Goal: Information Seeking & Learning: Learn about a topic

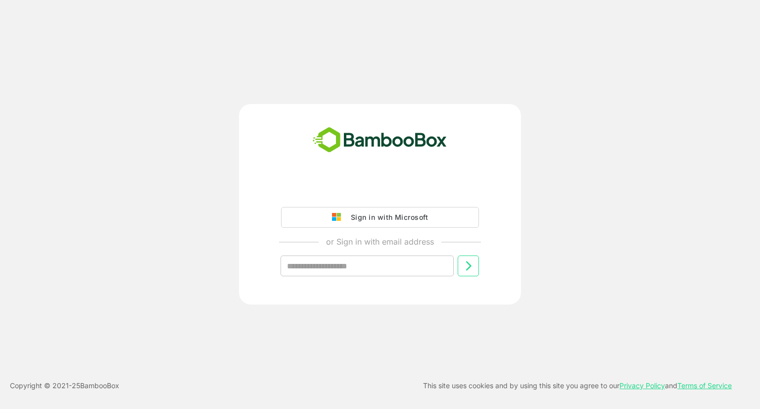
click at [357, 219] on div "Sign in with Microsoft" at bounding box center [387, 217] width 82 height 13
click at [382, 214] on div "Sign in with Microsoft" at bounding box center [387, 217] width 82 height 13
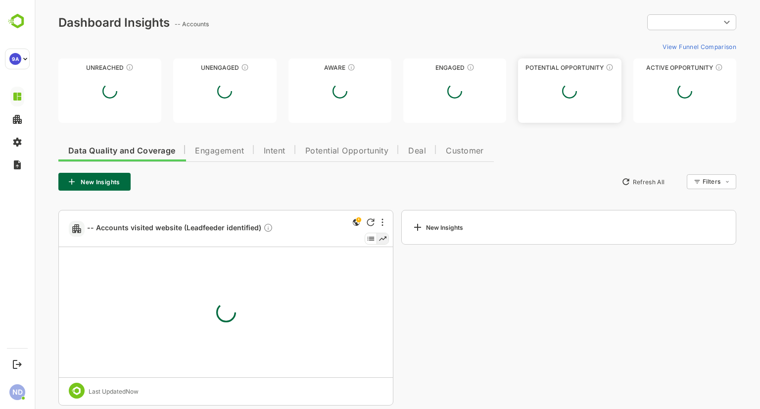
type input "**********"
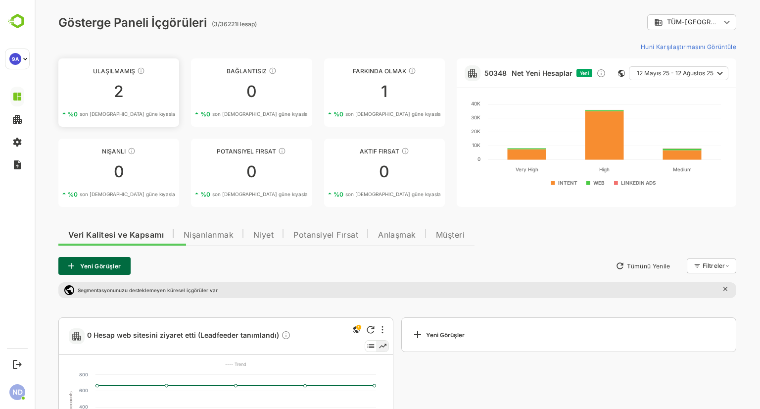
click at [118, 95] on font "2" at bounding box center [119, 91] width 10 height 19
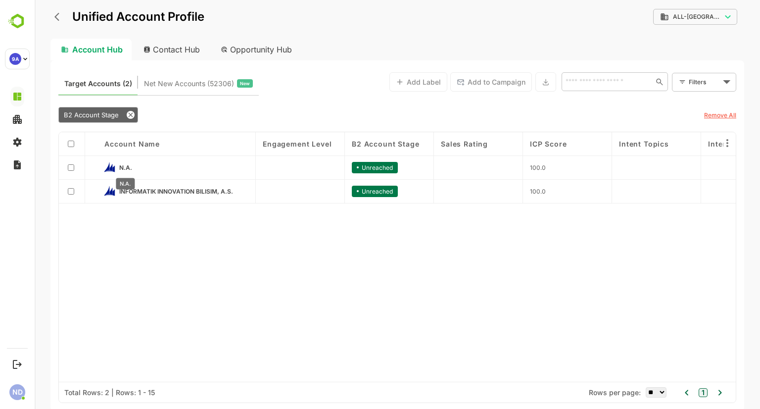
click at [121, 166] on span "N.A." at bounding box center [125, 167] width 13 height 7
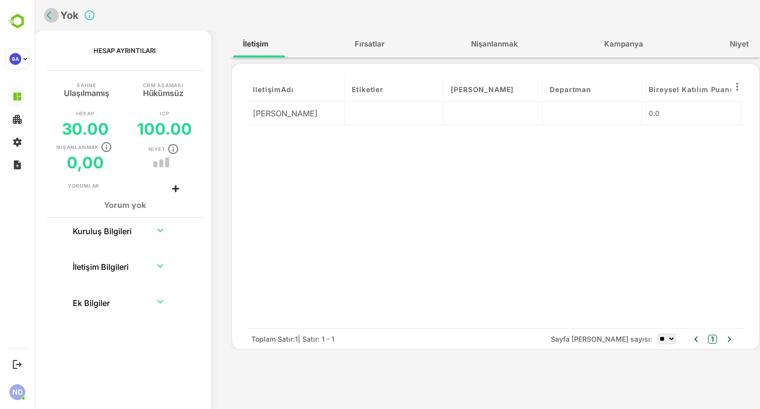
click at [47, 15] on icon "geri" at bounding box center [49, 15] width 5 height 8
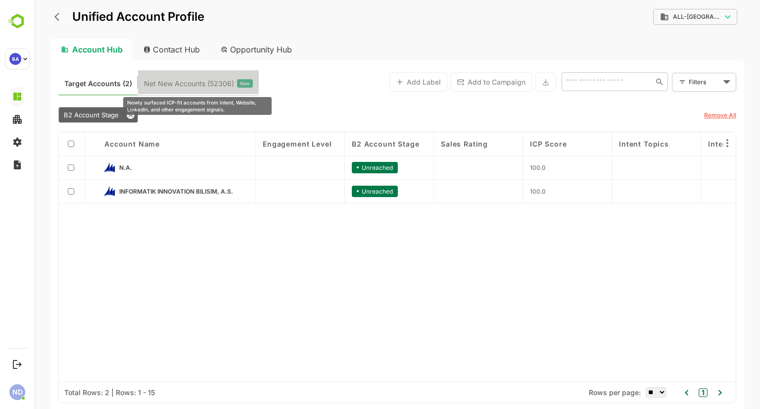
click at [207, 87] on span "Net New Accounts ( 52306 )" at bounding box center [189, 83] width 90 height 13
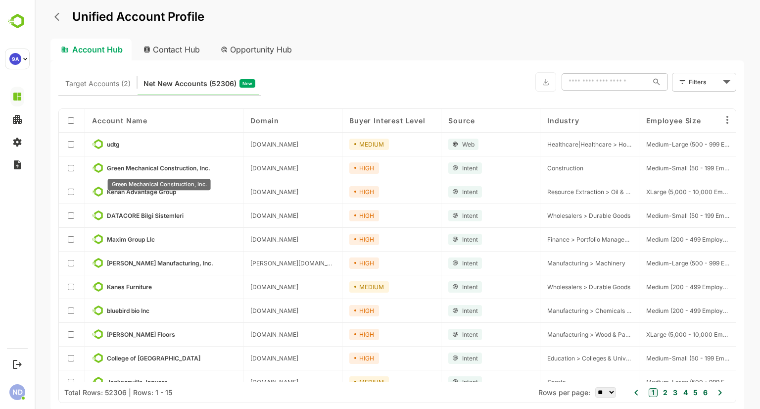
click at [147, 167] on span "Green Mechanical Construction, Inc." at bounding box center [158, 167] width 103 height 7
drag, startPoint x: 277, startPoint y: 167, endPoint x: 251, endPoint y: 169, distance: 26.3
click at [251, 169] on span "[DOMAIN_NAME]" at bounding box center [274, 167] width 48 height 7
copy span "[DOMAIN_NAME]"
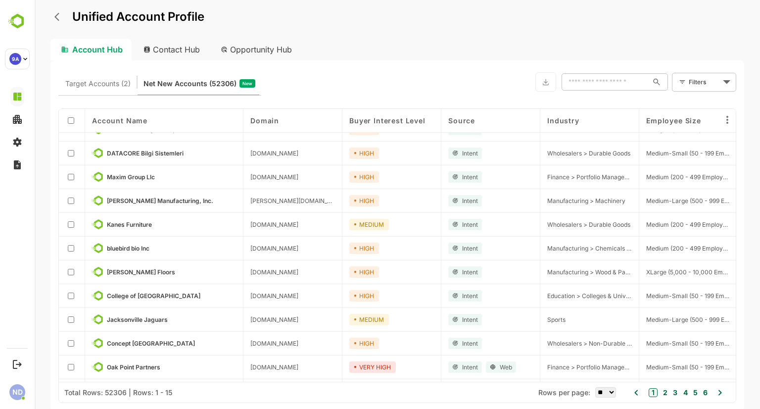
scroll to position [109, 0]
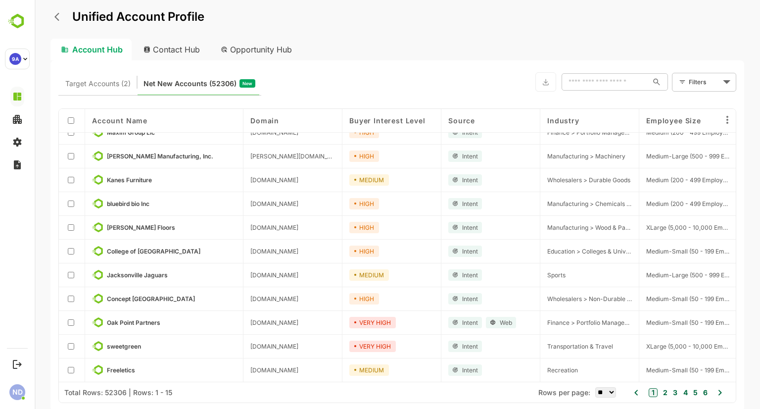
click at [669, 392] on div "1 2 3 4 5 6" at bounding box center [678, 392] width 62 height 14
click at [605, 388] on select "** ** ** *** *** ****" at bounding box center [605, 392] width 21 height 10
select select "****"
click at [595, 387] on select "** ** ** *** *** ****" at bounding box center [605, 392] width 21 height 10
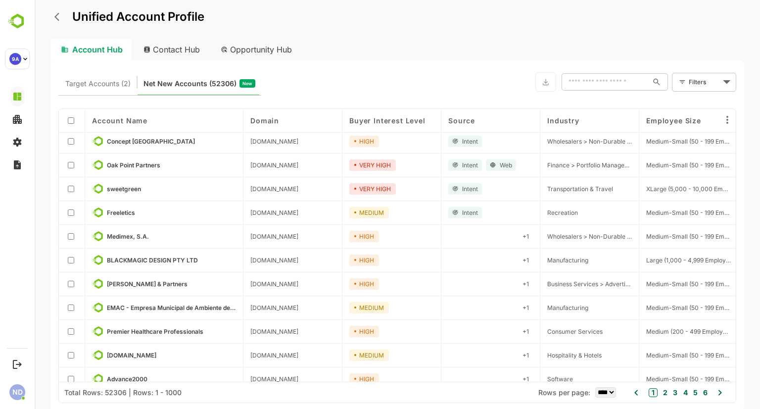
scroll to position [307, 0]
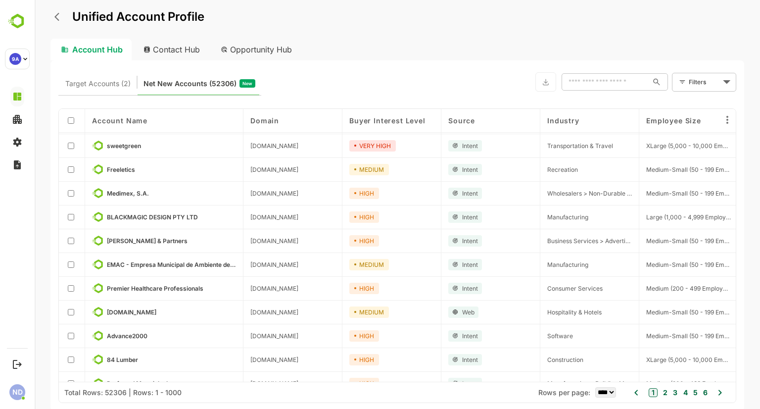
click at [574, 81] on input "text" at bounding box center [605, 82] width 87 height 18
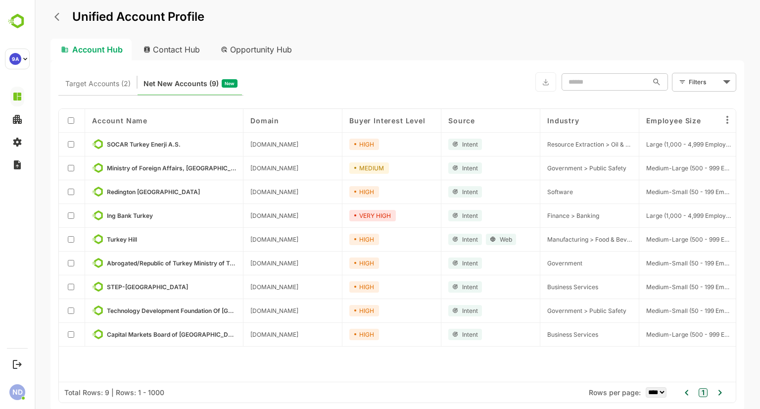
click at [696, 82] on body "Unified Account Profile Account Hub Contact Hub Opportunity Hub Target Accounts…" at bounding box center [397, 204] width 725 height 409
click at [696, 82] on div at bounding box center [397, 204] width 725 height 409
click at [648, 82] on input "******" at bounding box center [605, 82] width 87 height 18
drag, startPoint x: 625, startPoint y: 84, endPoint x: 530, endPoint y: 88, distance: 95.6
click at [530, 88] on div "Target Accounts (2) Net New Accounts ( 9 ) New ****** ​ Filters ​" at bounding box center [397, 81] width 678 height 27
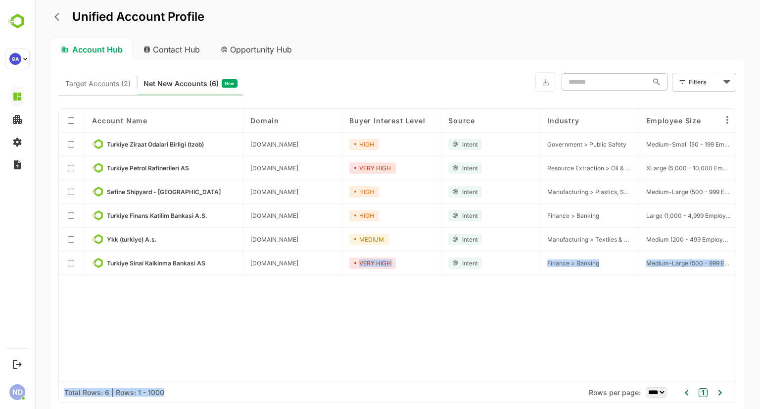
drag, startPoint x: 315, startPoint y: 382, endPoint x: 333, endPoint y: 387, distance: 18.8
click at [341, 385] on div "Total Rows: 6 | Rows: 1 - 1000 Rows per page: ** ** ** *** *** **** 1" at bounding box center [397, 391] width 677 height 21
drag, startPoint x: 316, startPoint y: 381, endPoint x: 334, endPoint y: 381, distance: 18.8
click at [358, 386] on div "Total Rows: 6 | Rows: 1 - 1000 Rows per page: ** ** ** *** *** **** 1" at bounding box center [397, 391] width 677 height 21
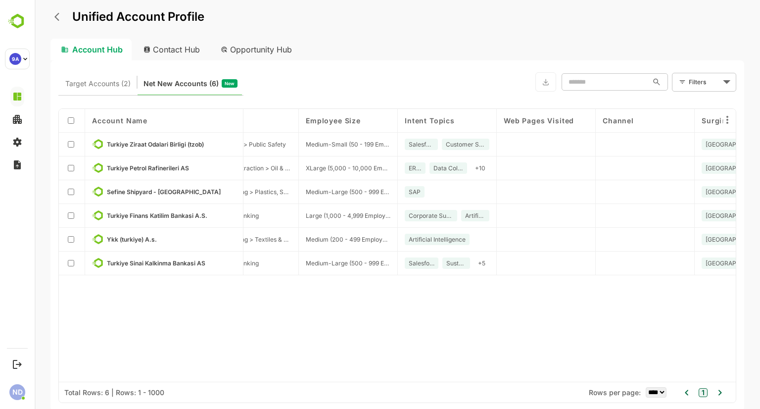
scroll to position [0, 339]
drag, startPoint x: 497, startPoint y: 116, endPoint x: 502, endPoint y: 119, distance: 6.0
click at [524, 117] on div "Web Pages Visited" at bounding box center [547, 121] width 99 height 24
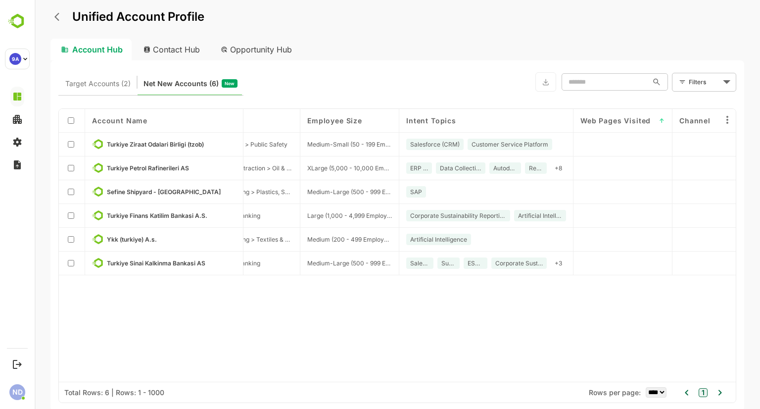
drag, startPoint x: 497, startPoint y: 116, endPoint x: 576, endPoint y: 139, distance: 82.4
click at [621, 141] on div "Account Name Domain Buyer Interest Level Source Industry Employee Size Intent T…" at bounding box center [397, 245] width 677 height 273
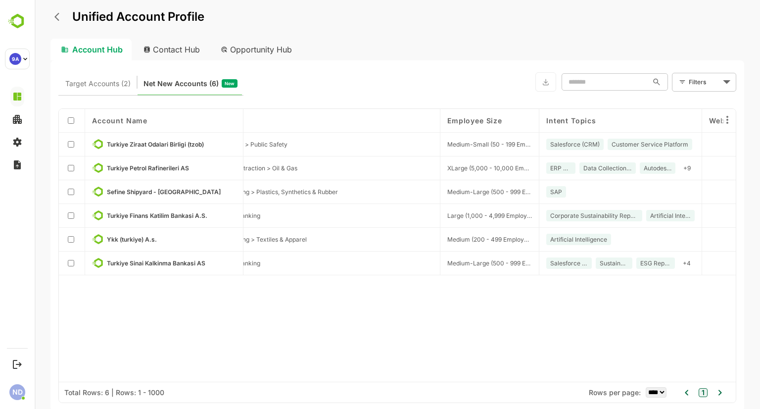
drag, startPoint x: 298, startPoint y: 124, endPoint x: 445, endPoint y: 131, distance: 147.1
click at [449, 132] on div "Account Name Domain Buyer Interest Level Source Industry Employee Size Intent T…" at bounding box center [397, 245] width 677 height 273
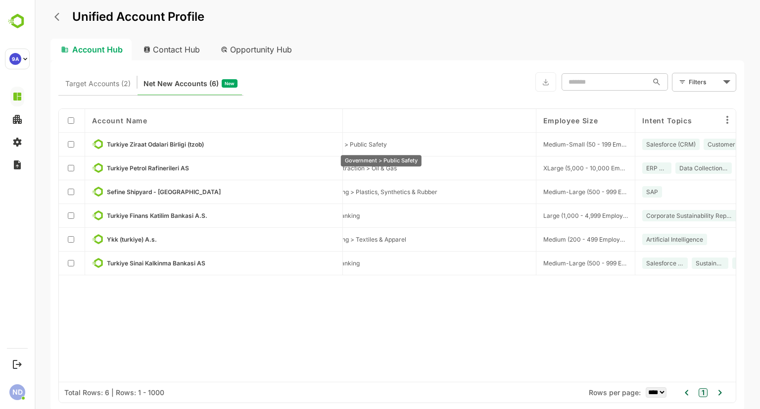
drag, startPoint x: 239, startPoint y: 120, endPoint x: 340, endPoint y: 140, distance: 102.8
click at [340, 140] on div "Account Name Domain Buyer Interest Level Source Industry Employee Size Intent T…" at bounding box center [397, 245] width 677 height 273
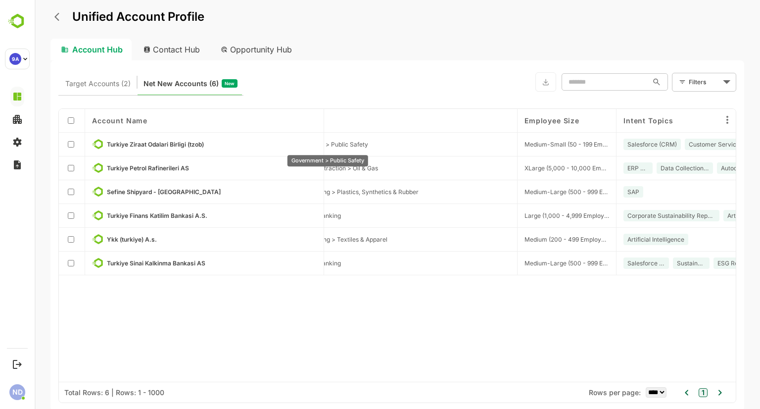
click at [366, 145] on span "Government > Public Safety" at bounding box center [328, 144] width 79 height 7
click at [143, 167] on span "Turkiye Petrol Rafinerileri AS" at bounding box center [148, 167] width 82 height 7
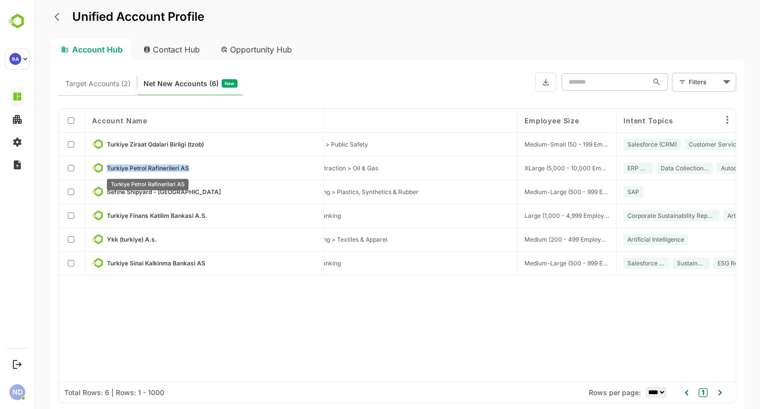
drag, startPoint x: 204, startPoint y: 168, endPoint x: 107, endPoint y: 168, distance: 97.0
click at [107, 168] on p "Turkiye Petrol Rafinerileri AS" at bounding box center [212, 167] width 210 height 11
copy span "Turkiye Petrol Rafinerileri AS"
click at [594, 88] on input "*******" at bounding box center [605, 82] width 87 height 18
drag, startPoint x: 588, startPoint y: 85, endPoint x: 583, endPoint y: 86, distance: 5.0
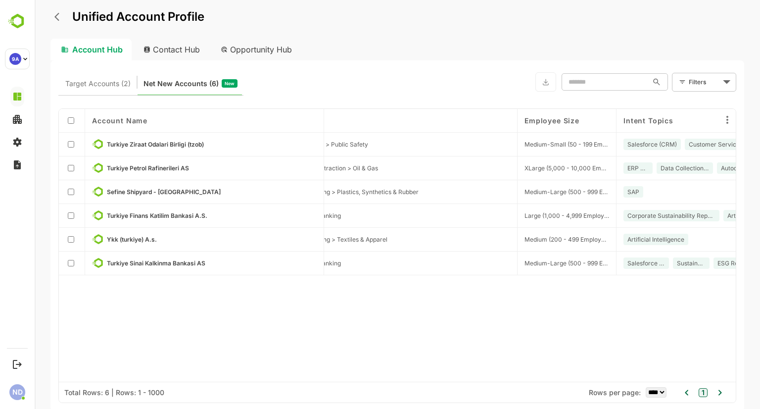
click at [530, 86] on div "Target Accounts (2) Net New Accounts ( 6 ) New ******* ​ Filters ​" at bounding box center [397, 81] width 678 height 27
paste input "**********"
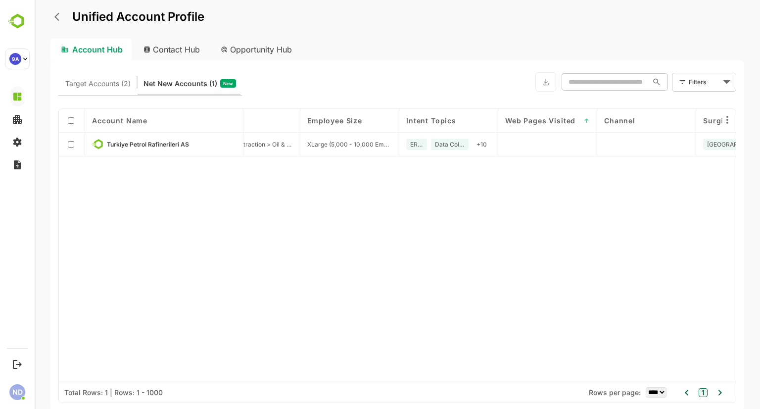
type input "**********"
click at [174, 47] on div "Contact Hub" at bounding box center [172, 50] width 73 height 22
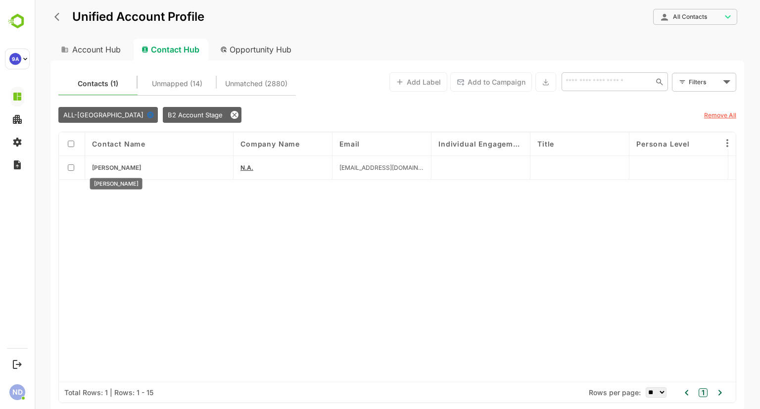
click at [115, 167] on span "[PERSON_NAME]" at bounding box center [116, 167] width 49 height 7
click at [239, 165] on div "N.A." at bounding box center [283, 168] width 99 height 24
click at [244, 168] on span "N.A." at bounding box center [246, 167] width 13 height 7
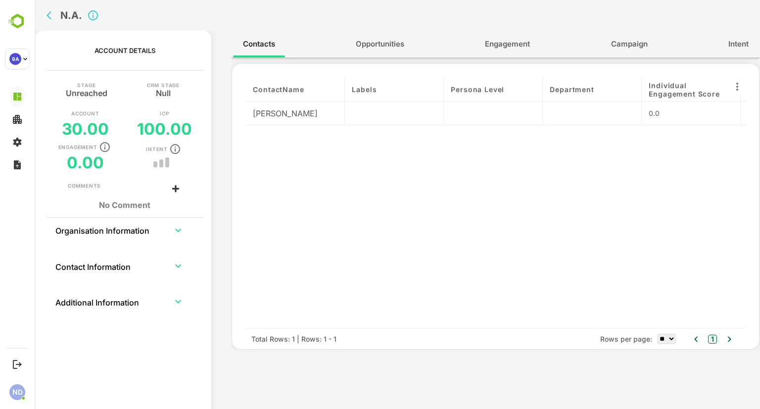
click at [87, 268] on th "Contact Information" at bounding box center [108, 266] width 106 height 24
click at [177, 271] on icon "expand row" at bounding box center [178, 266] width 12 height 12
click at [177, 269] on icon "expand row" at bounding box center [178, 266] width 12 height 12
click at [47, 14] on icon "back" at bounding box center [49, 15] width 5 height 8
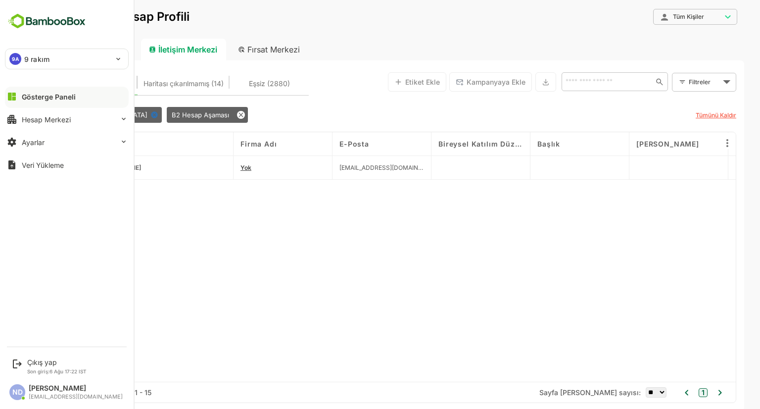
click at [81, 58] on div "9A 9 rakım" at bounding box center [60, 59] width 111 height 20
click at [81, 58] on div at bounding box center [380, 204] width 760 height 409
click at [49, 117] on font "Hesap Merkezi" at bounding box center [46, 119] width 49 height 8
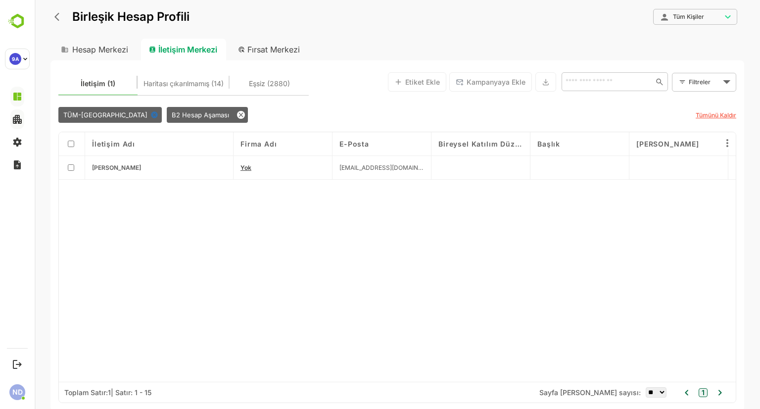
click at [355, 224] on div "İletişim Adı Firma Adı E-posta Bireysel Katılım Düzeyi Başlık Kişilik Seviyesi …" at bounding box center [397, 257] width 677 height 250
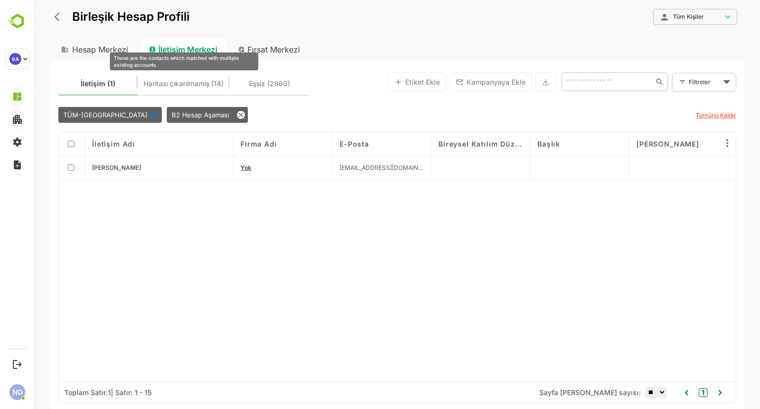
click at [163, 84] on font "Haritası çıkarılmamış (14)" at bounding box center [183, 83] width 80 height 8
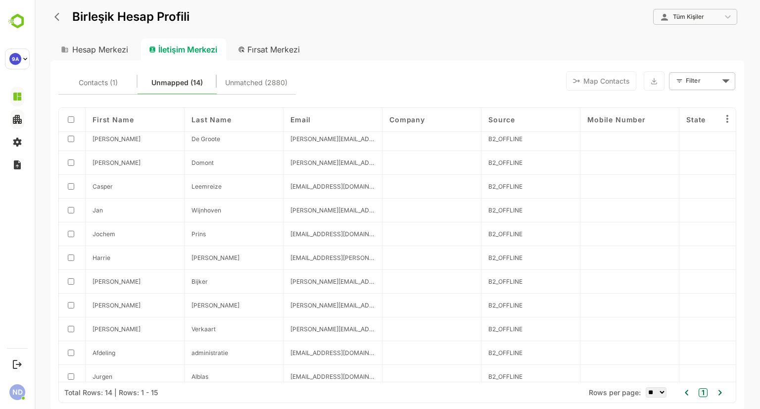
scroll to position [85, 0]
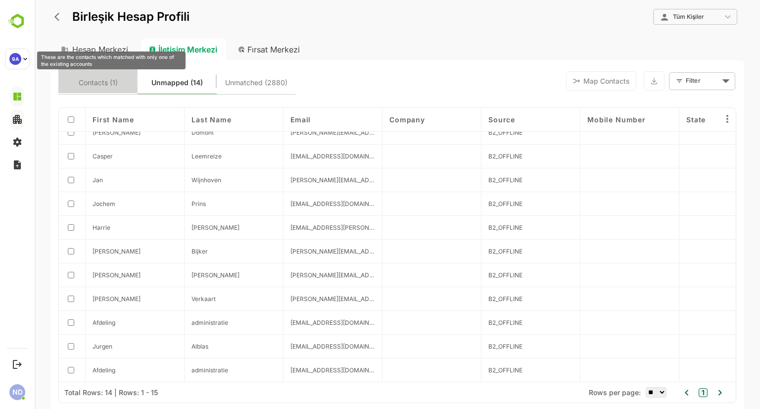
click at [97, 81] on span "Contacts (1)" at bounding box center [98, 82] width 39 height 13
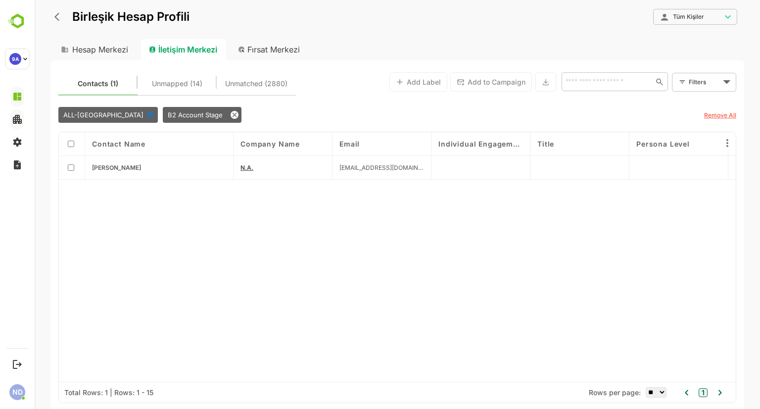
click at [59, 16] on icon "geri" at bounding box center [59, 17] width 10 height 10
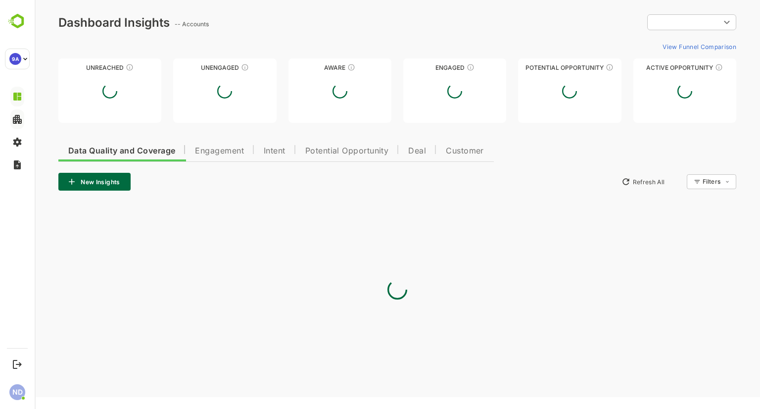
scroll to position [0, 0]
type input "**********"
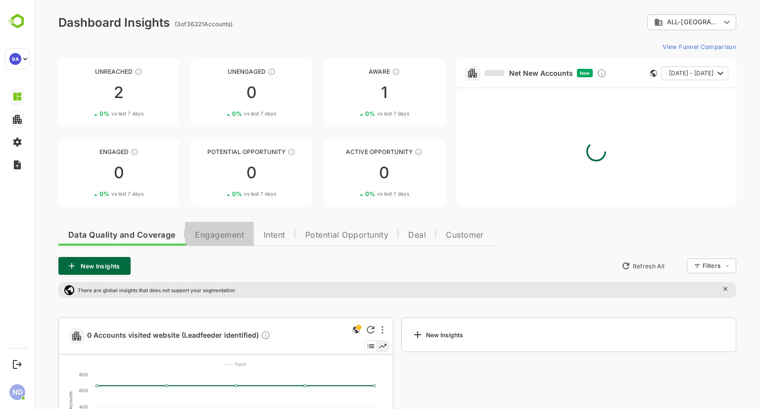
click at [225, 231] on span "Engagement" at bounding box center [219, 235] width 49 height 8
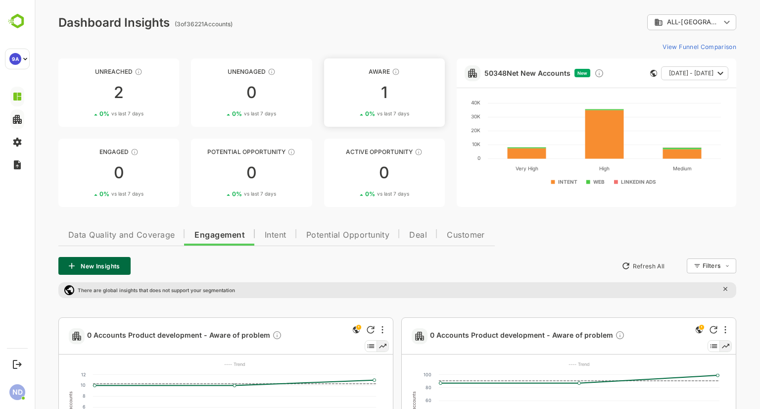
click at [386, 92] on div "1" at bounding box center [384, 93] width 121 height 16
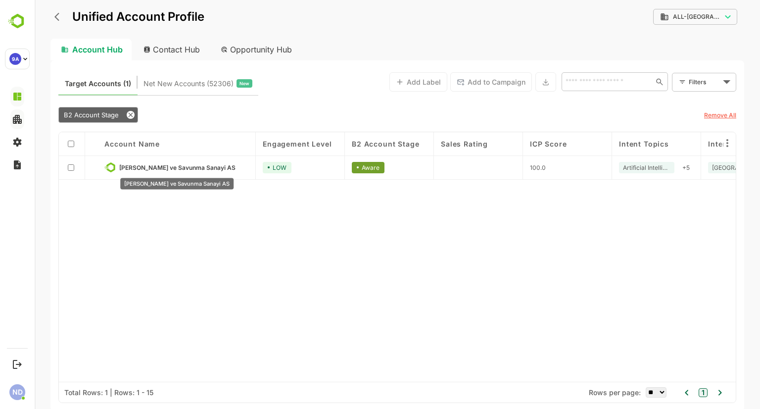
click at [212, 166] on span "[PERSON_NAME] ve Savunma Sanayi AS" at bounding box center [177, 167] width 116 height 7
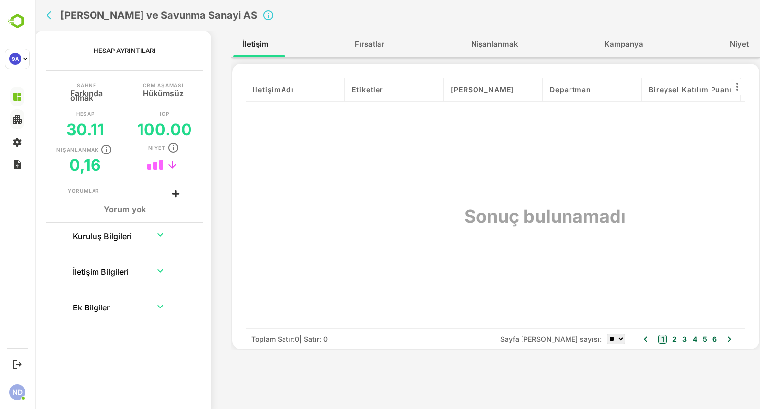
click at [49, 16] on icon "geri" at bounding box center [52, 15] width 10 height 10
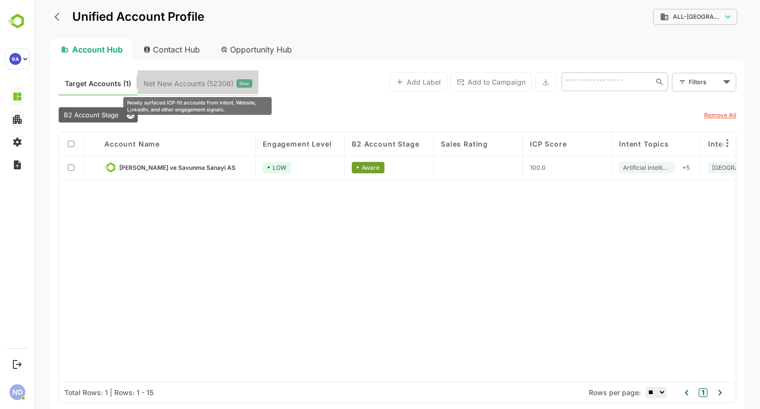
click at [180, 80] on span "Net New Accounts ( 52306 )" at bounding box center [188, 83] width 90 height 13
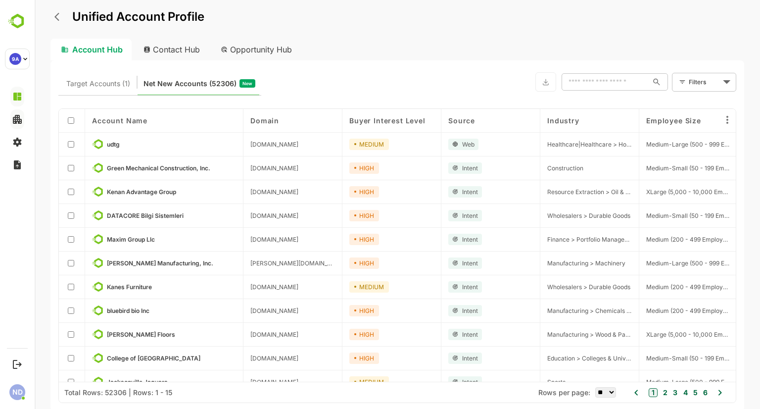
click at [240, 50] on div "Opportunity Hub" at bounding box center [257, 50] width 88 height 22
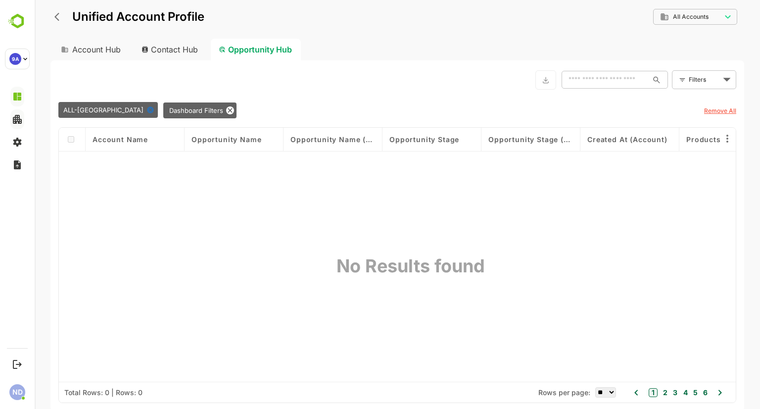
click at [228, 139] on span "Opportunity Name" at bounding box center [226, 139] width 70 height 8
click at [120, 138] on span "Account Name" at bounding box center [120, 139] width 55 height 8
click at [102, 52] on div "Account Hub" at bounding box center [89, 50] width 79 height 22
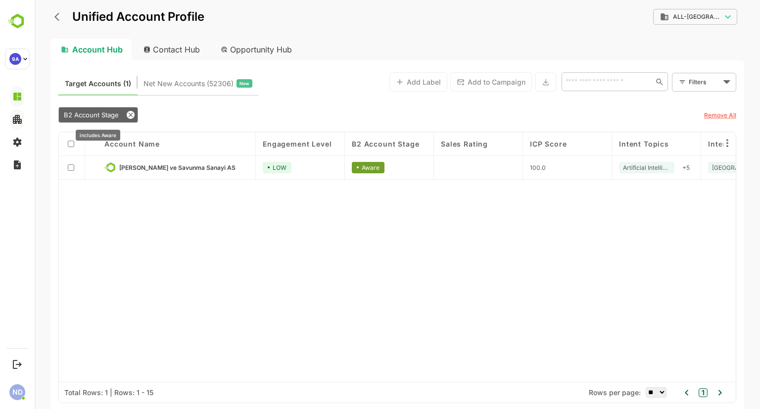
click at [129, 115] on icon at bounding box center [131, 115] width 8 height 8
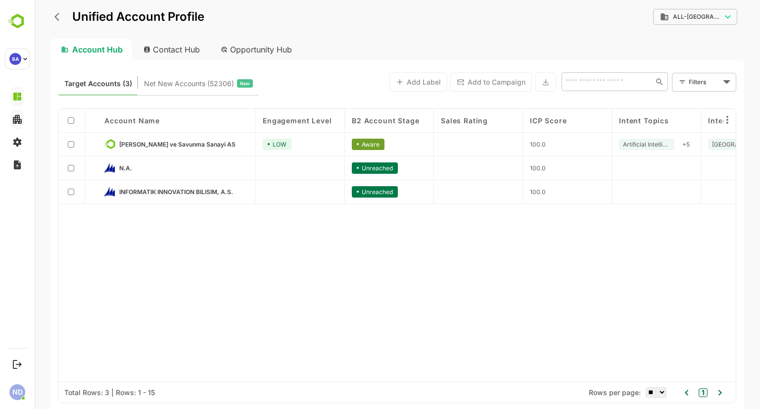
click at [241, 56] on div "Opportunity Hub" at bounding box center [257, 50] width 88 height 22
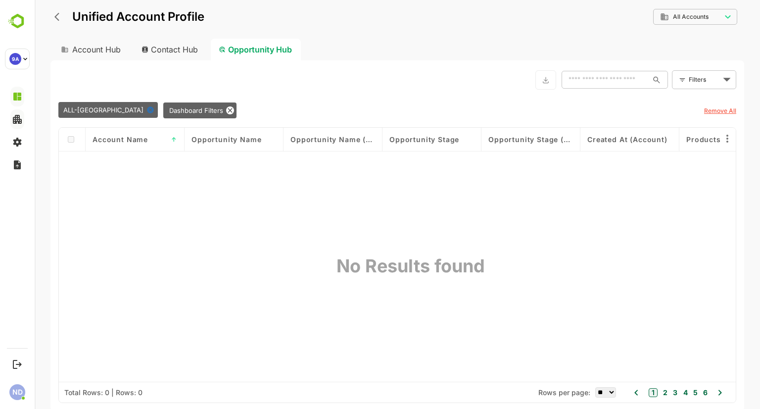
click at [196, 50] on div "Contact Hub" at bounding box center [170, 50] width 73 height 22
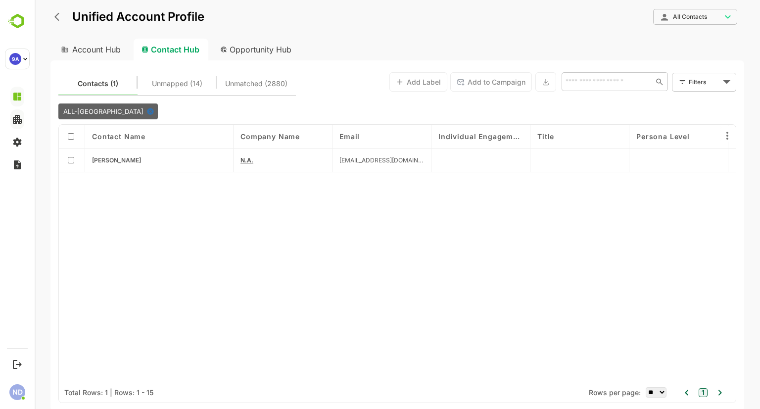
click at [106, 52] on div "Account Hub" at bounding box center [89, 50] width 79 height 22
type input "**********"
